Goal: Information Seeking & Learning: Learn about a topic

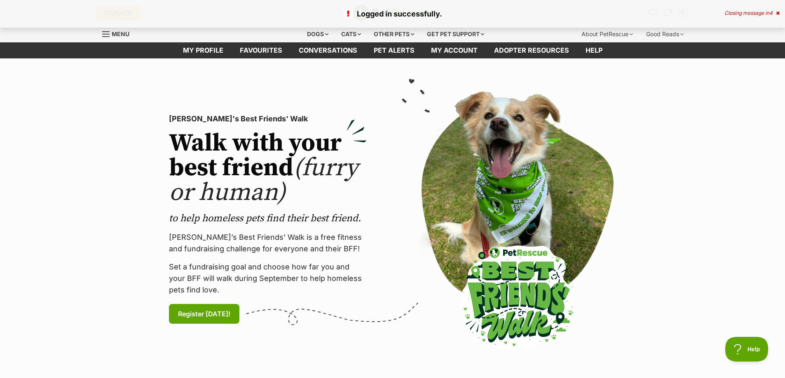
click at [257, 53] on link "Favourites" at bounding box center [260, 50] width 59 height 16
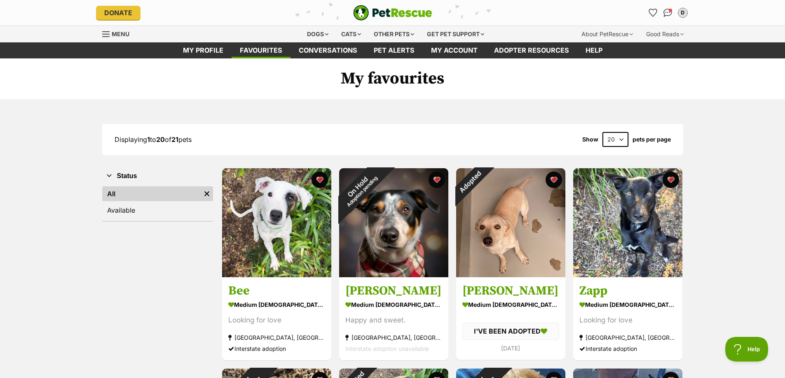
click at [248, 245] on img at bounding box center [276, 222] width 109 height 109
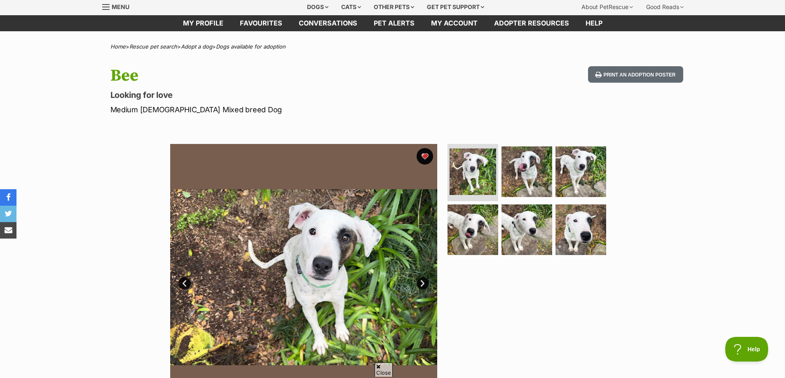
scroll to position [82, 0]
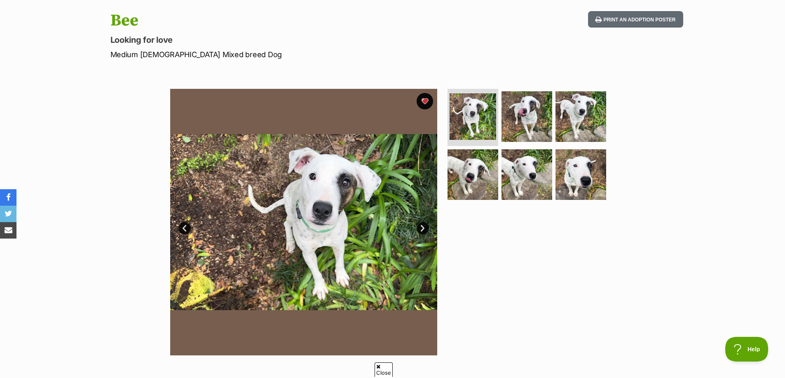
click at [421, 229] on link "Next" at bounding box center [422, 228] width 12 height 12
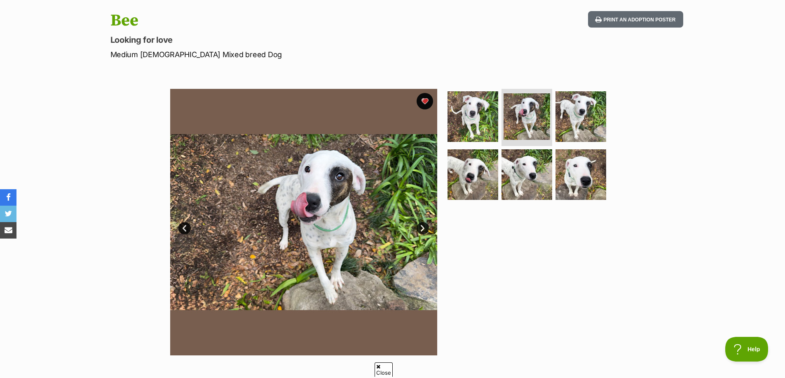
click at [421, 229] on link "Next" at bounding box center [422, 228] width 12 height 12
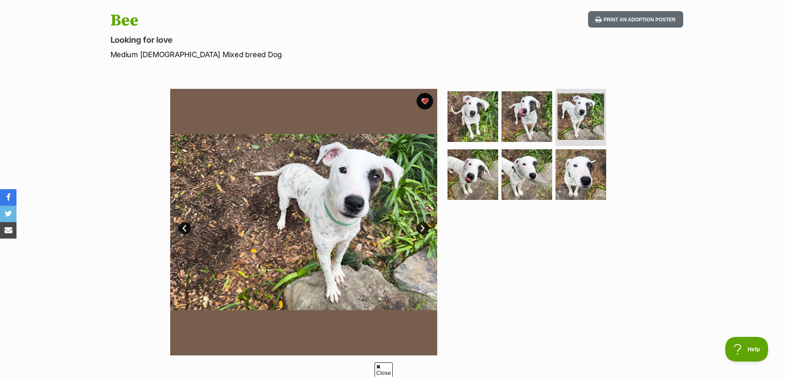
click at [421, 229] on link "Next" at bounding box center [422, 228] width 12 height 12
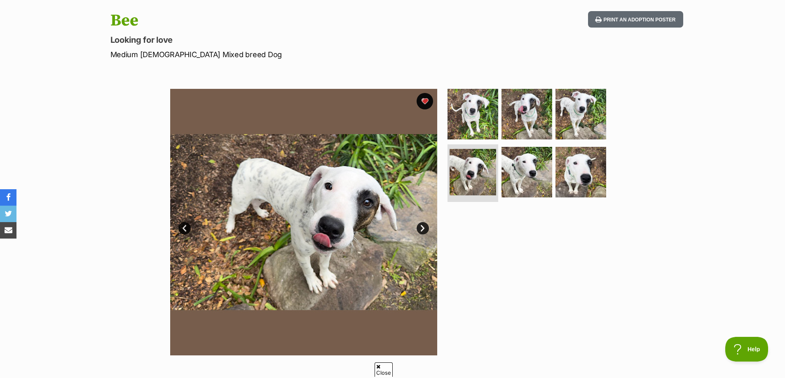
click at [421, 229] on link "Next" at bounding box center [422, 228] width 12 height 12
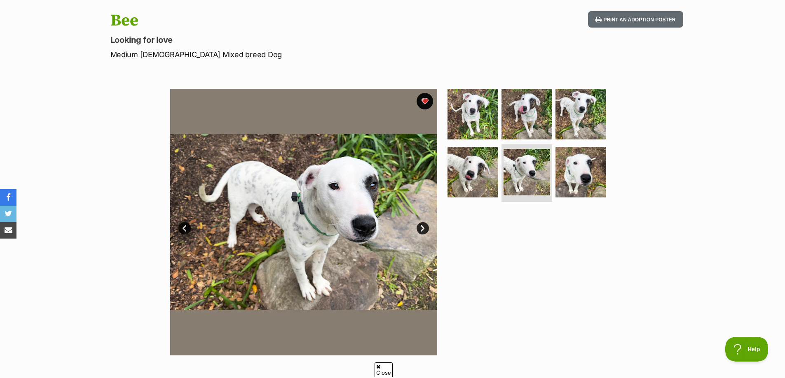
click at [421, 229] on link "Next" at bounding box center [422, 228] width 12 height 12
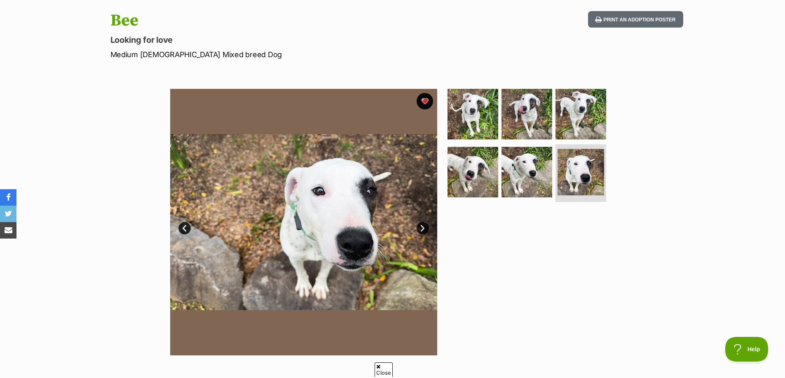
click at [421, 229] on link "Next" at bounding box center [422, 228] width 12 height 12
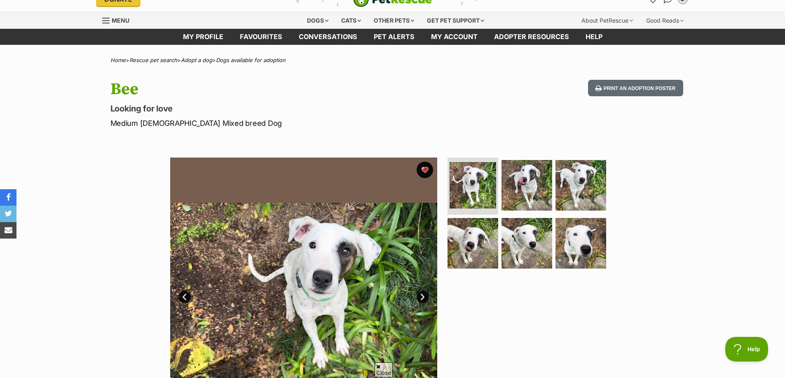
scroll to position [0, 0]
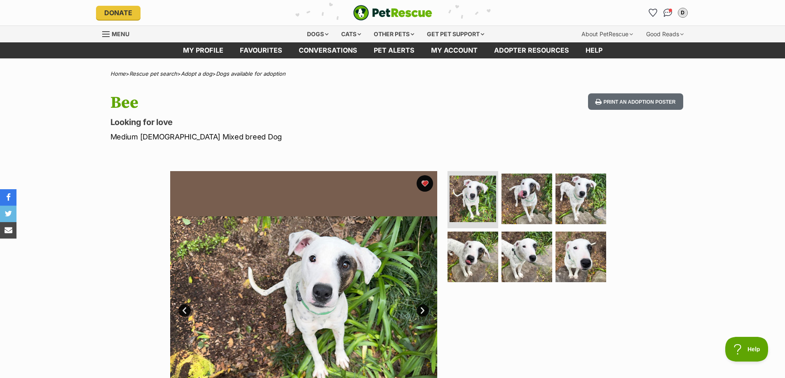
click at [423, 315] on link "Next" at bounding box center [422, 311] width 12 height 12
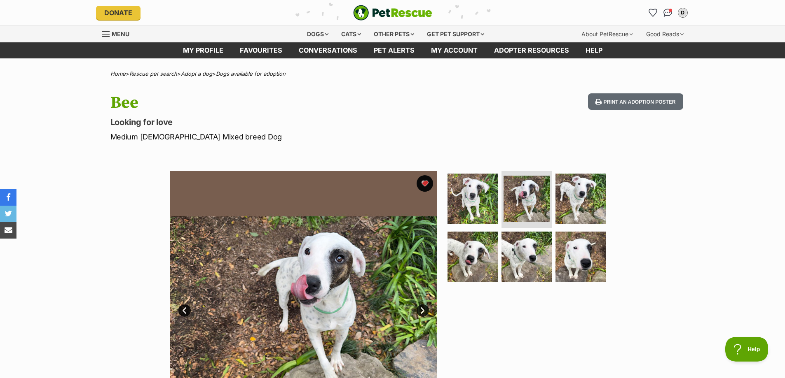
click at [423, 315] on link "Next" at bounding box center [422, 311] width 12 height 12
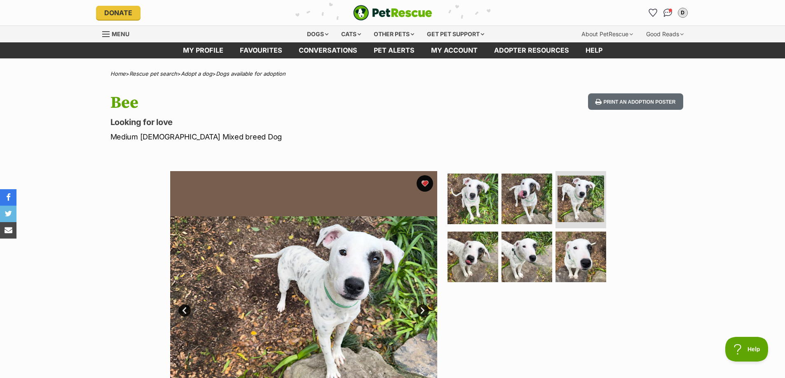
click at [423, 315] on link "Next" at bounding box center [422, 311] width 12 height 12
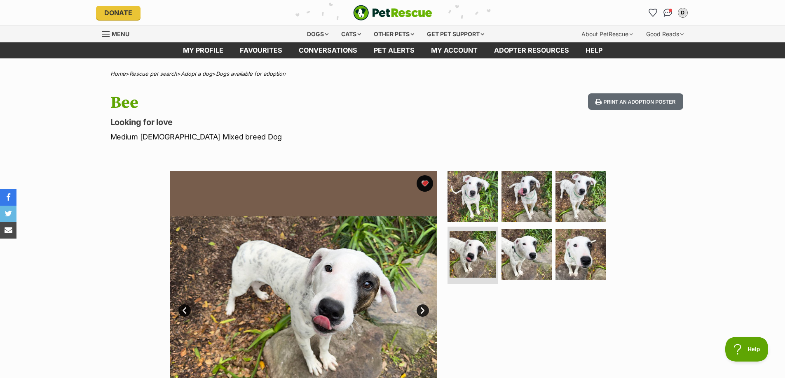
click at [423, 315] on link "Next" at bounding box center [422, 311] width 12 height 12
